Goal: Task Accomplishment & Management: Complete application form

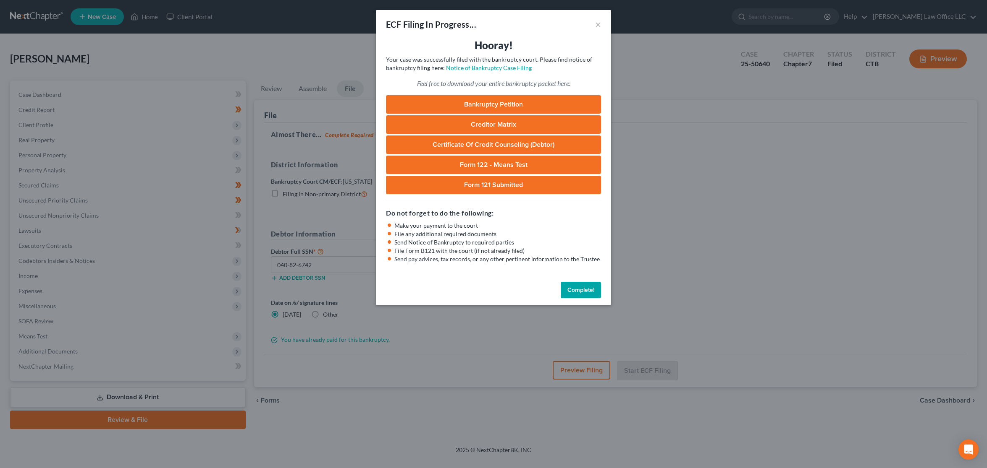
select select "0"
click at [576, 293] on button "Complete!" at bounding box center [580, 290] width 40 height 17
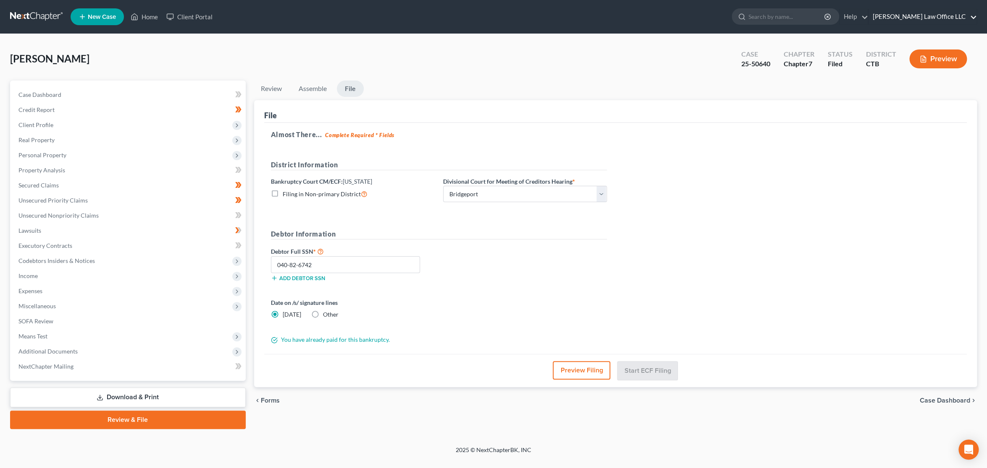
click at [938, 17] on link "Blondin Law Office LLC" at bounding box center [922, 16] width 108 height 15
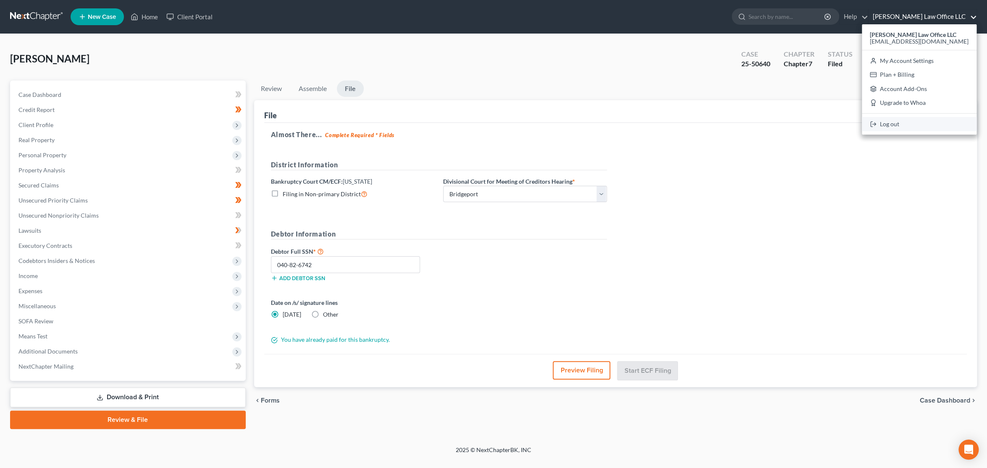
click at [939, 124] on link "Log out" at bounding box center [918, 124] width 115 height 14
